Goal: Task Accomplishment & Management: Use online tool/utility

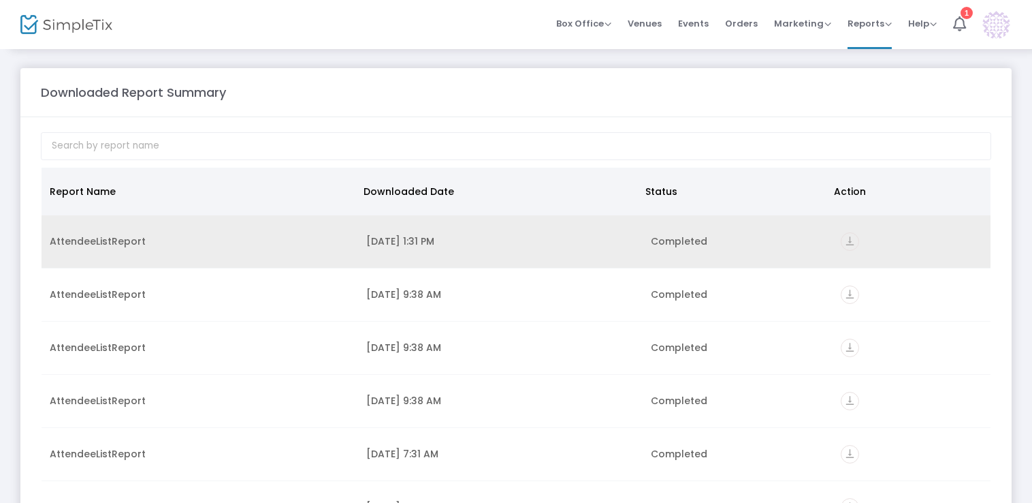
click at [841, 244] on icon "vertical_align_bottom" at bounding box center [850, 241] width 18 height 18
